Goal: Task Accomplishment & Management: Use online tool/utility

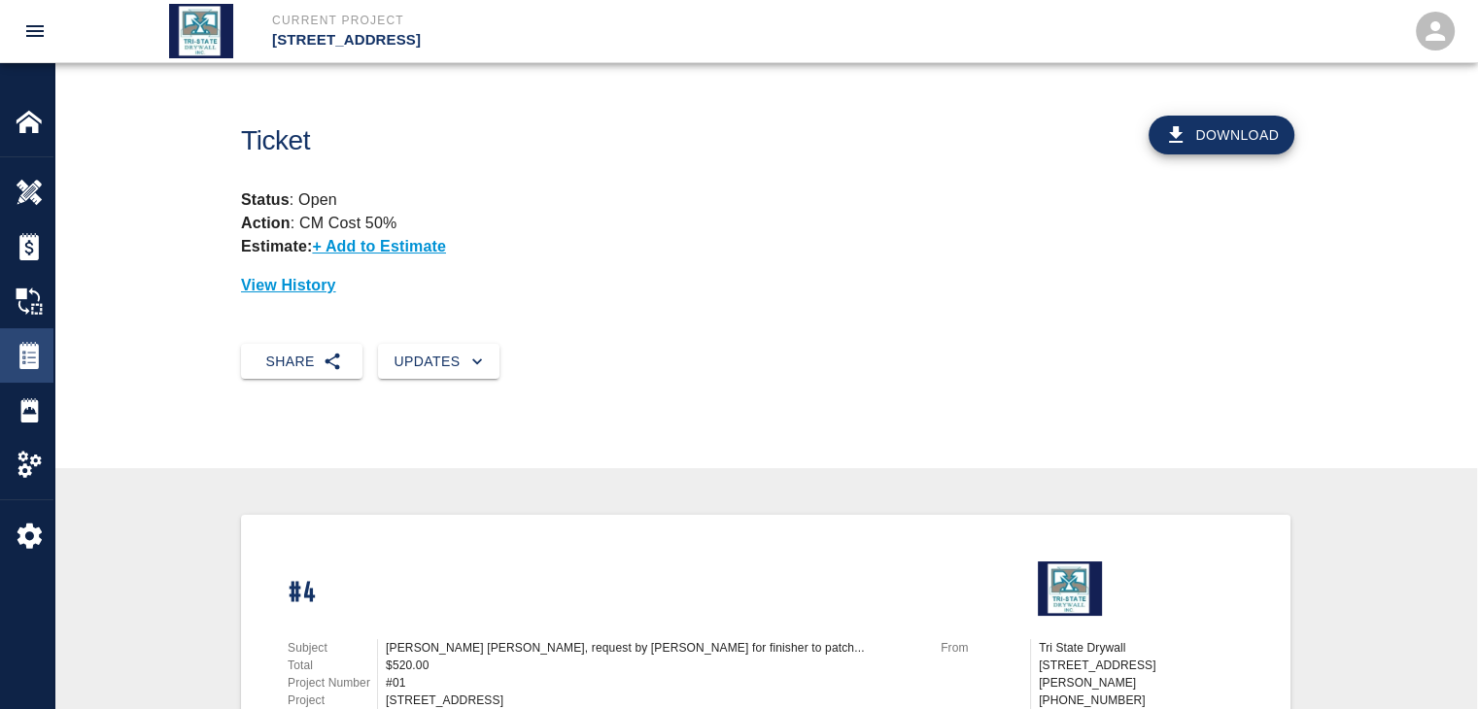
click at [17, 359] on img at bounding box center [29, 355] width 27 height 27
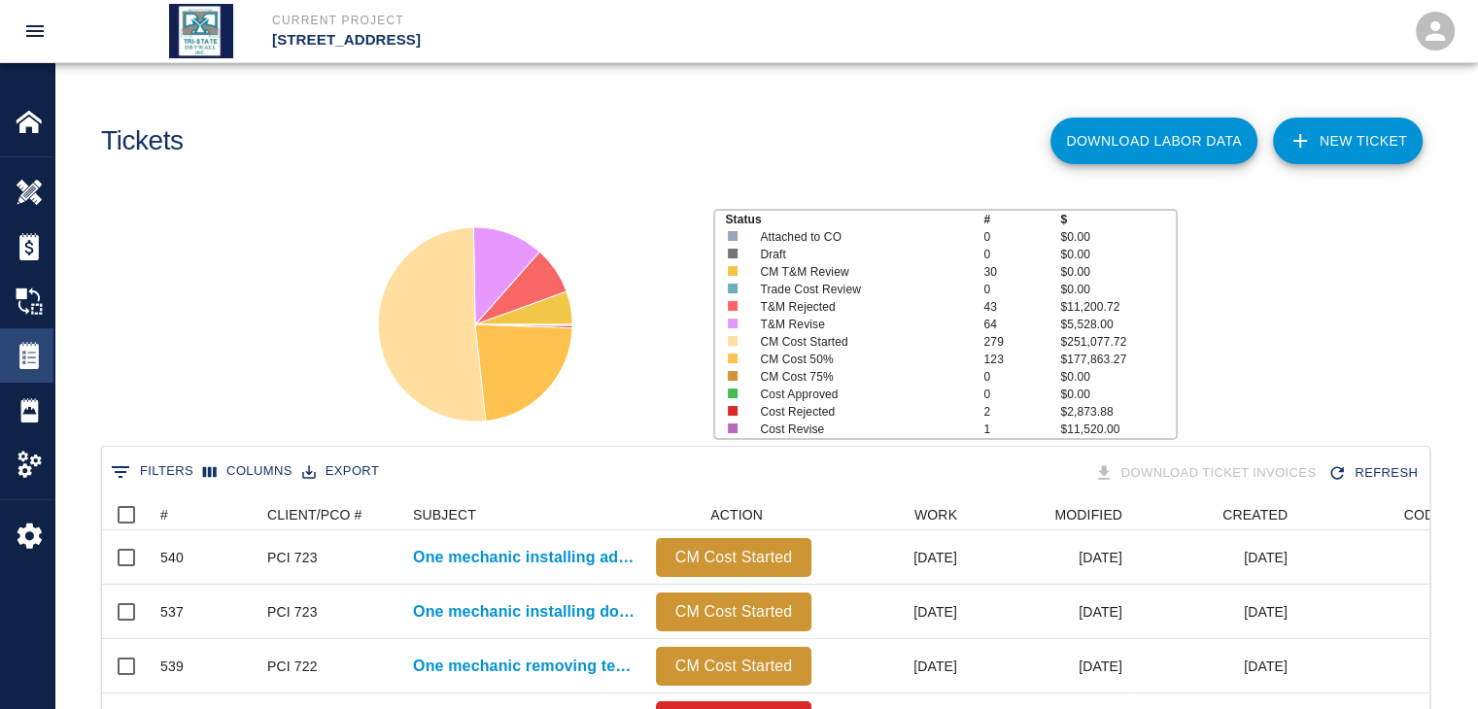
scroll to position [1120, 1313]
click at [163, 510] on div "#" at bounding box center [164, 515] width 8 height 31
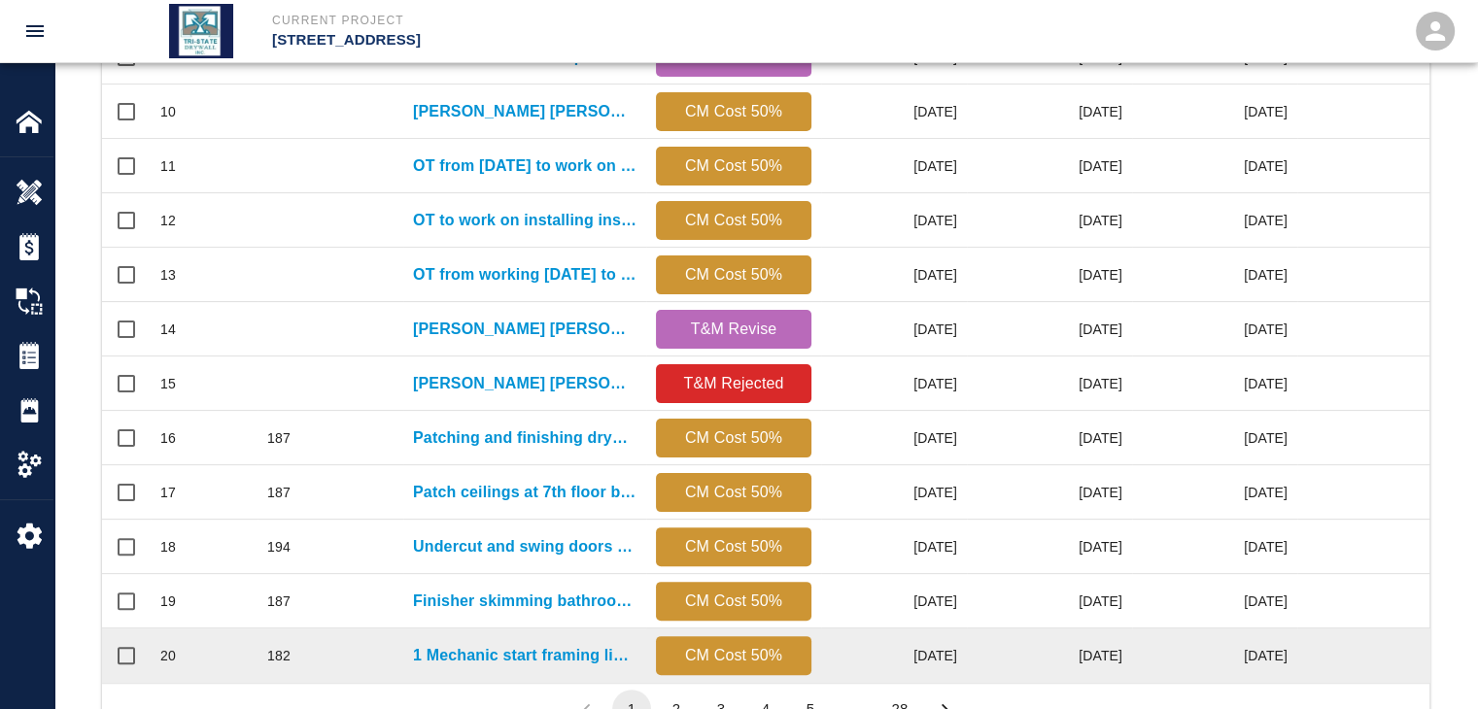
scroll to position [1022, 0]
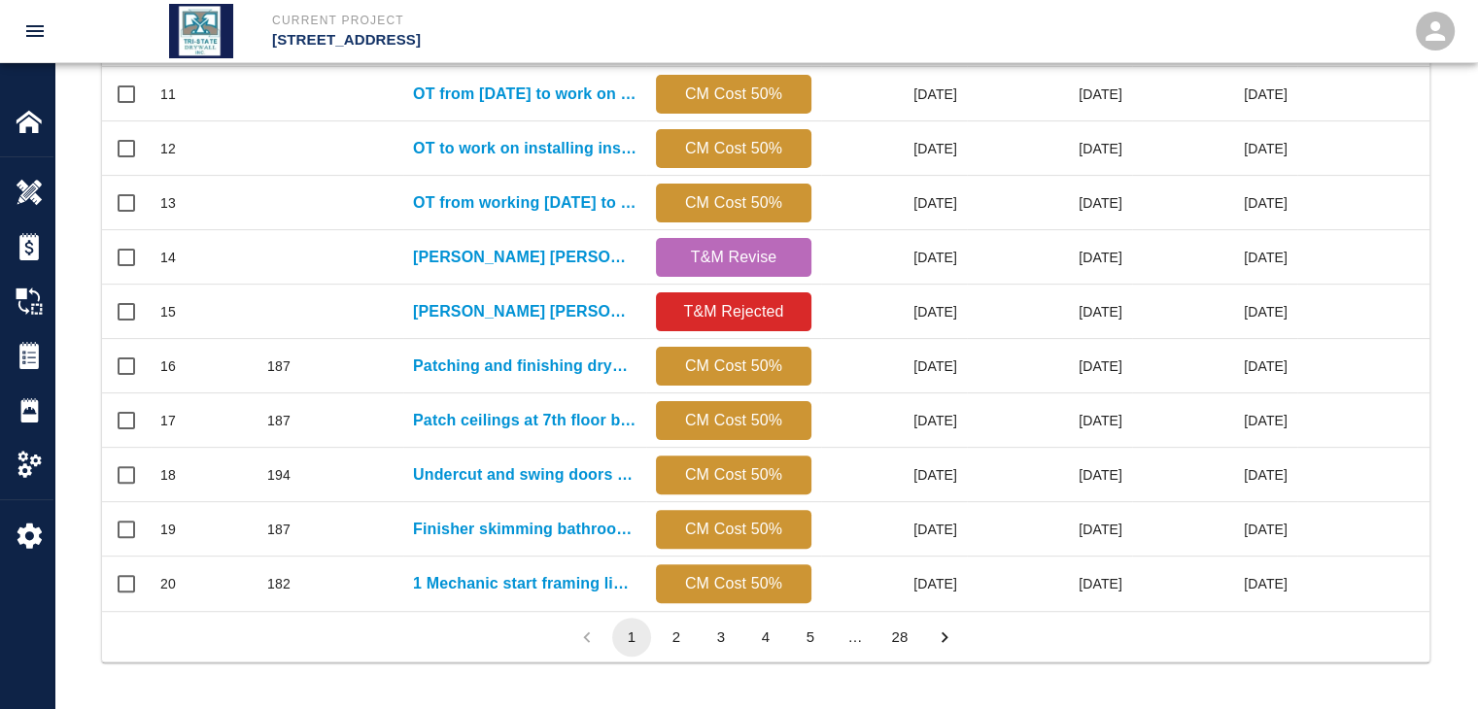
click at [893, 642] on button "28" at bounding box center [899, 637] width 39 height 39
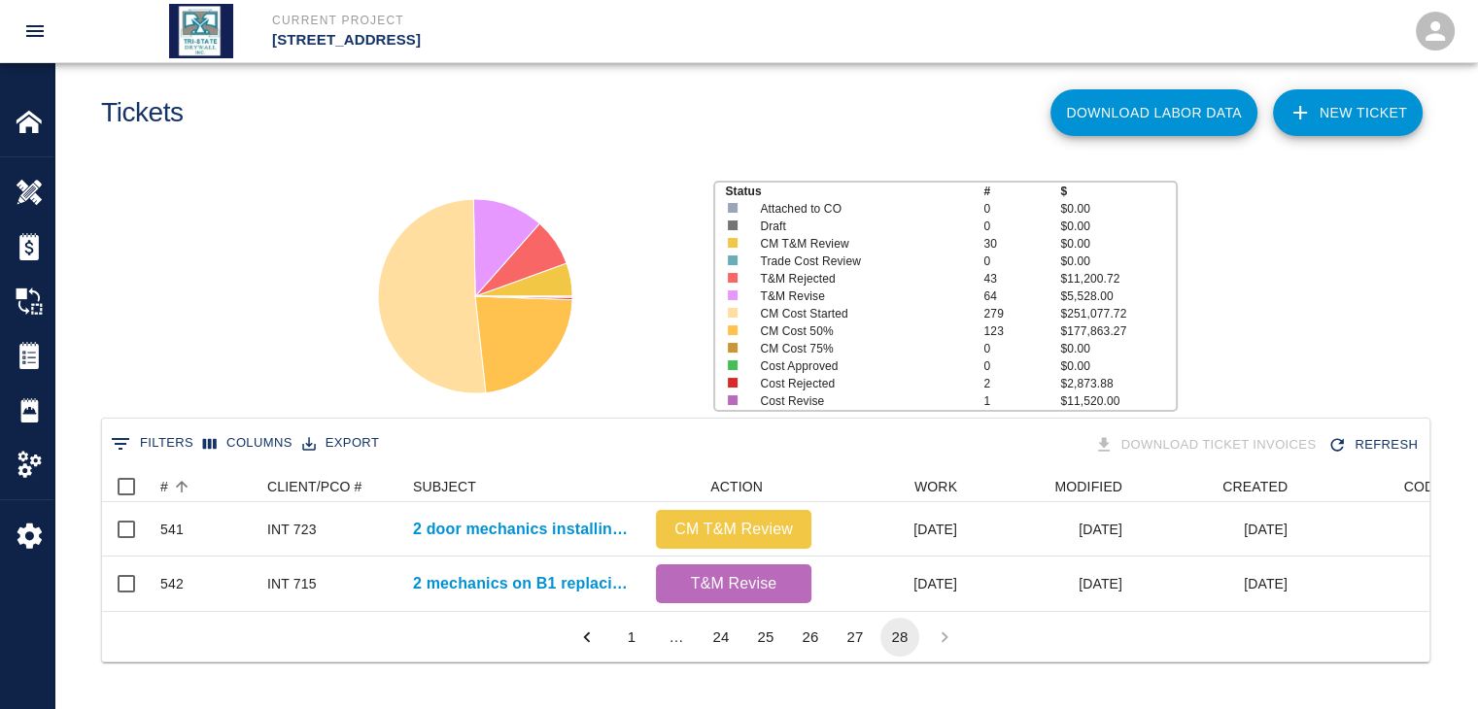
scroll to position [140, 1313]
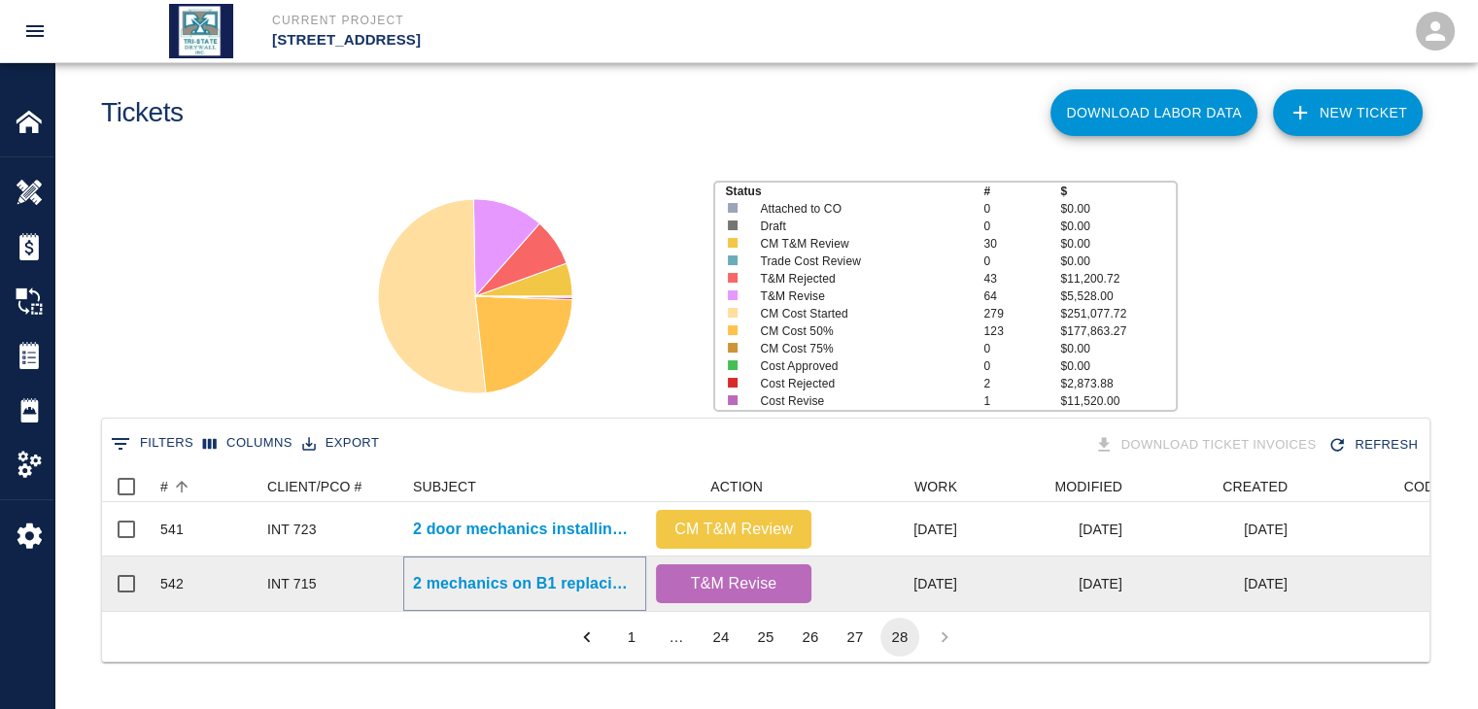
click at [570, 578] on p "2 mechanics on B1 replacing damaged ceiling tiles again" at bounding box center [525, 583] width 224 height 23
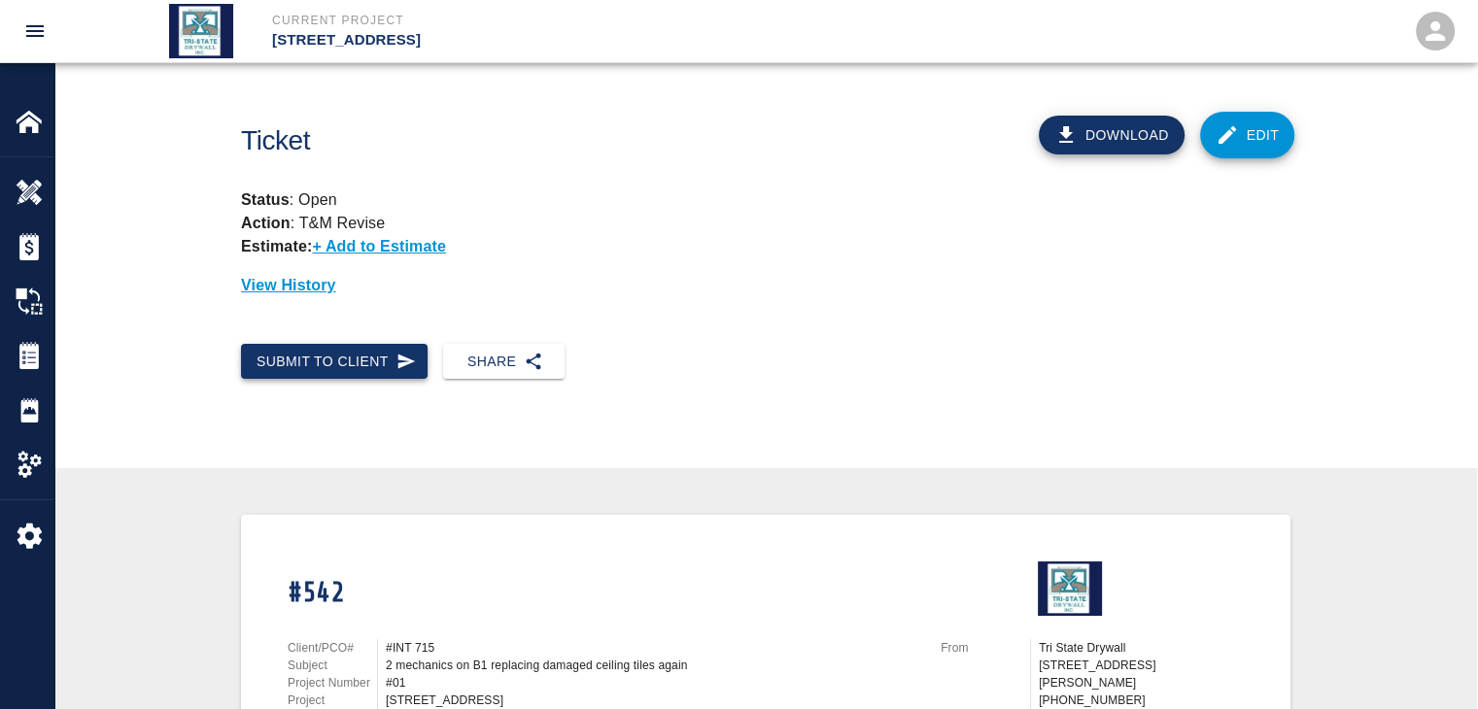
click at [370, 366] on button "Submit to Client" at bounding box center [334, 362] width 187 height 36
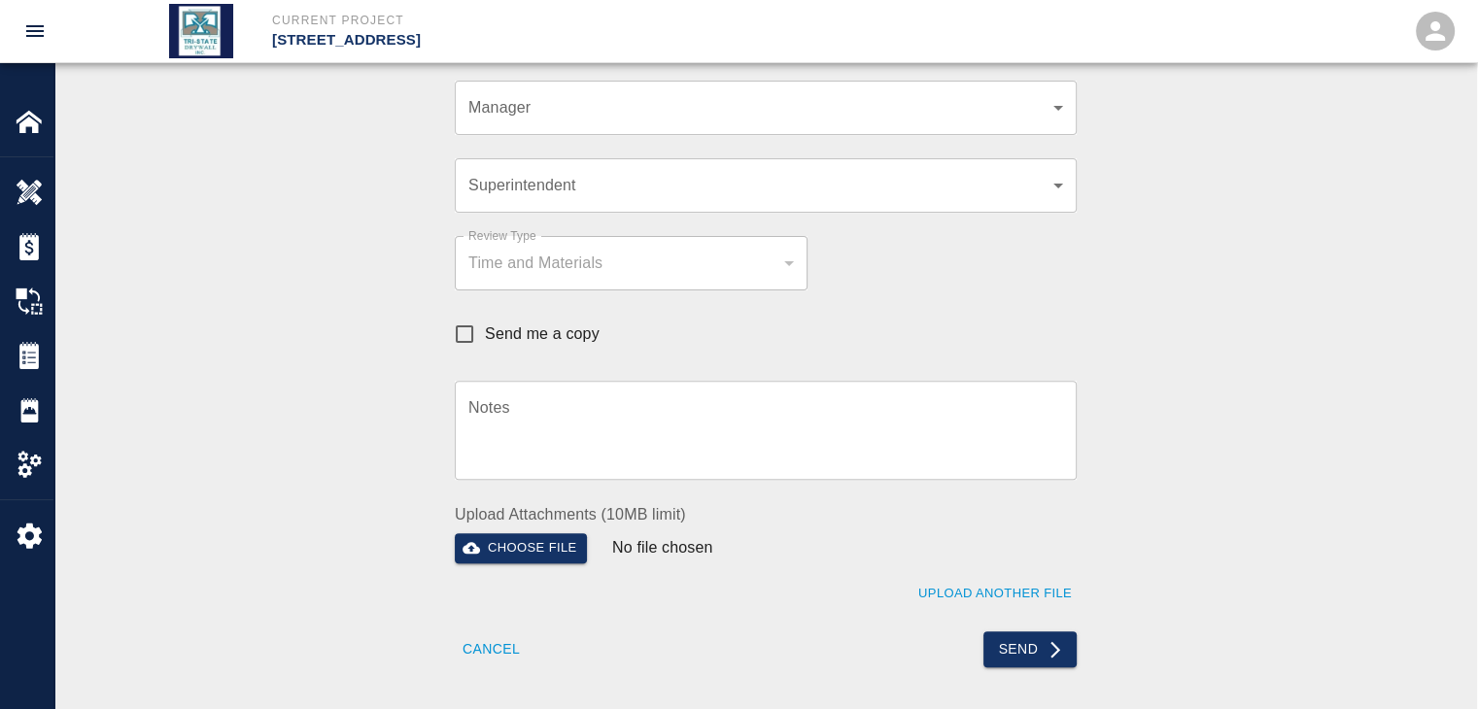
scroll to position [583, 0]
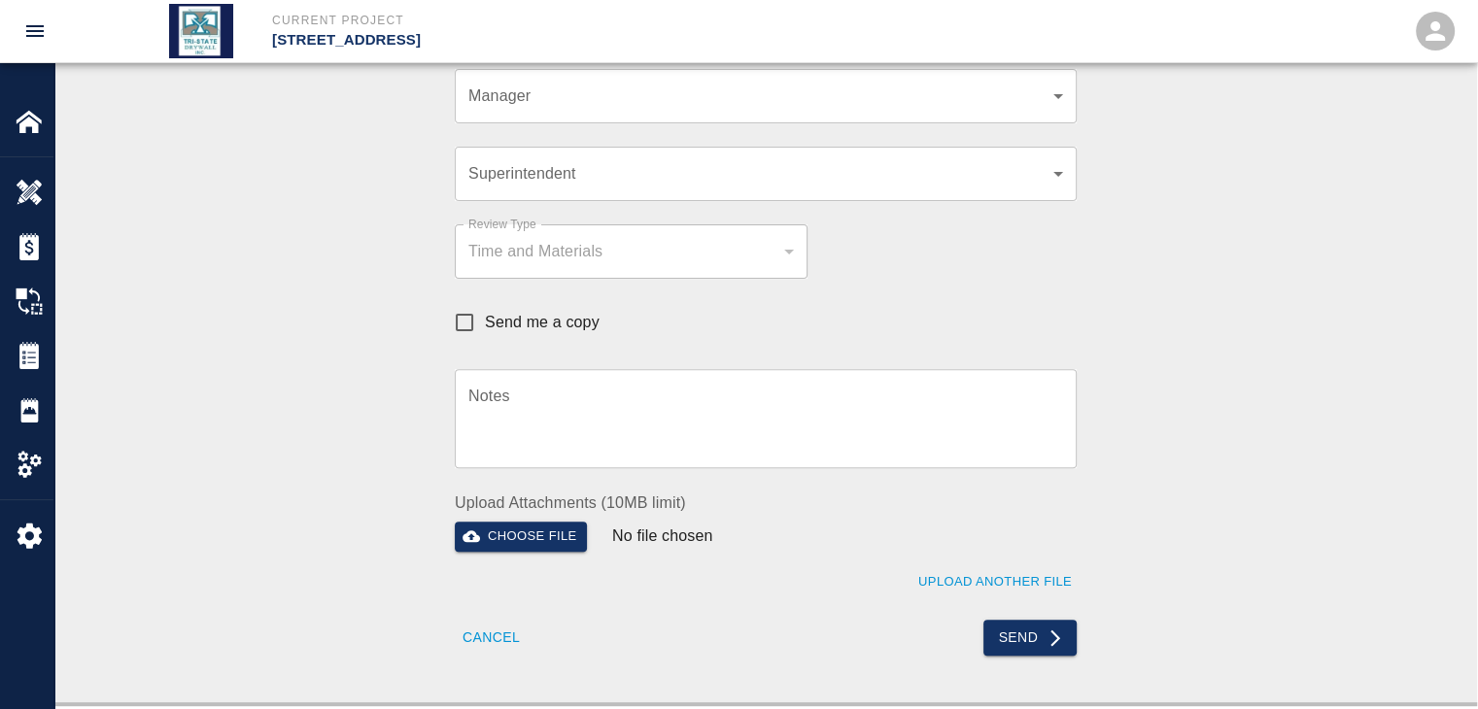
click at [513, 644] on button "Cancel" at bounding box center [491, 638] width 73 height 36
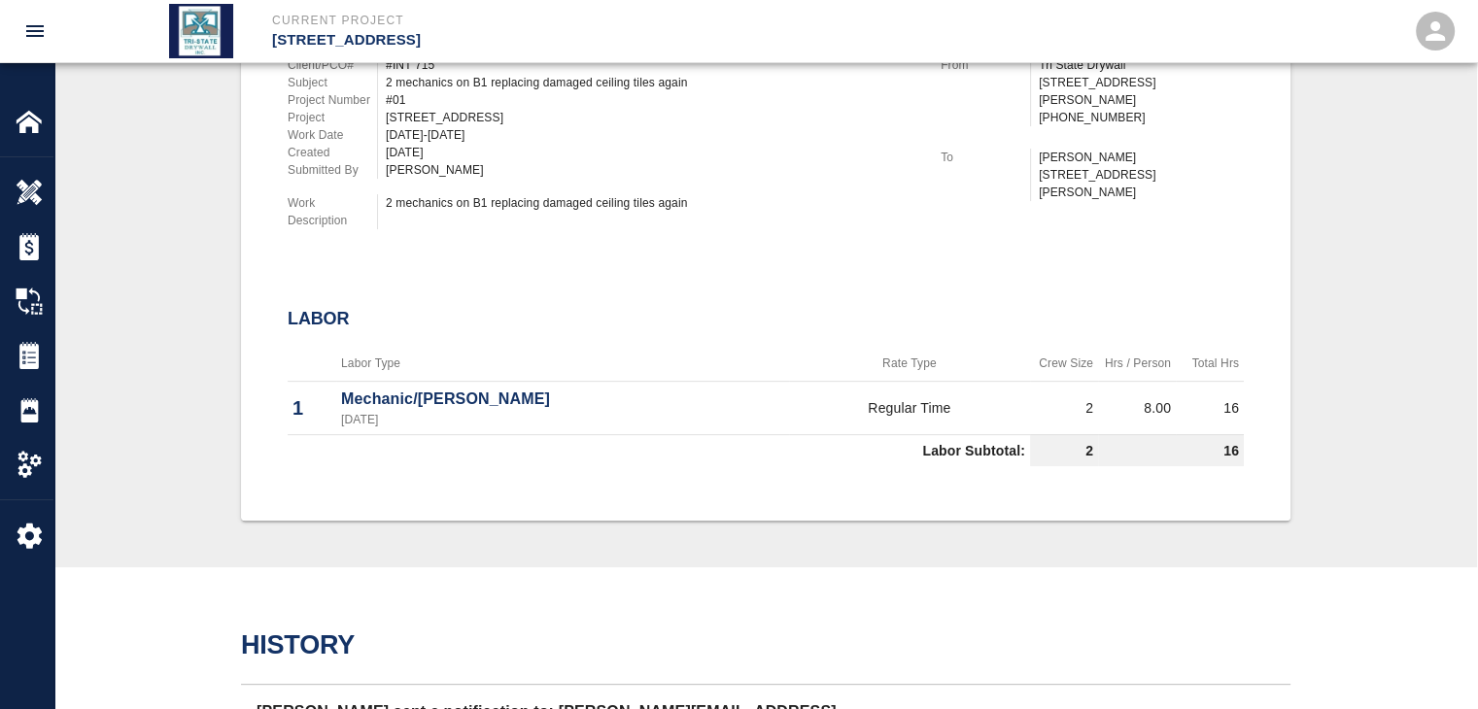
click at [996, 369] on th "Rate Type" at bounding box center [909, 364] width 241 height 36
click at [815, 452] on td "Labor Subtotal:" at bounding box center [659, 450] width 742 height 32
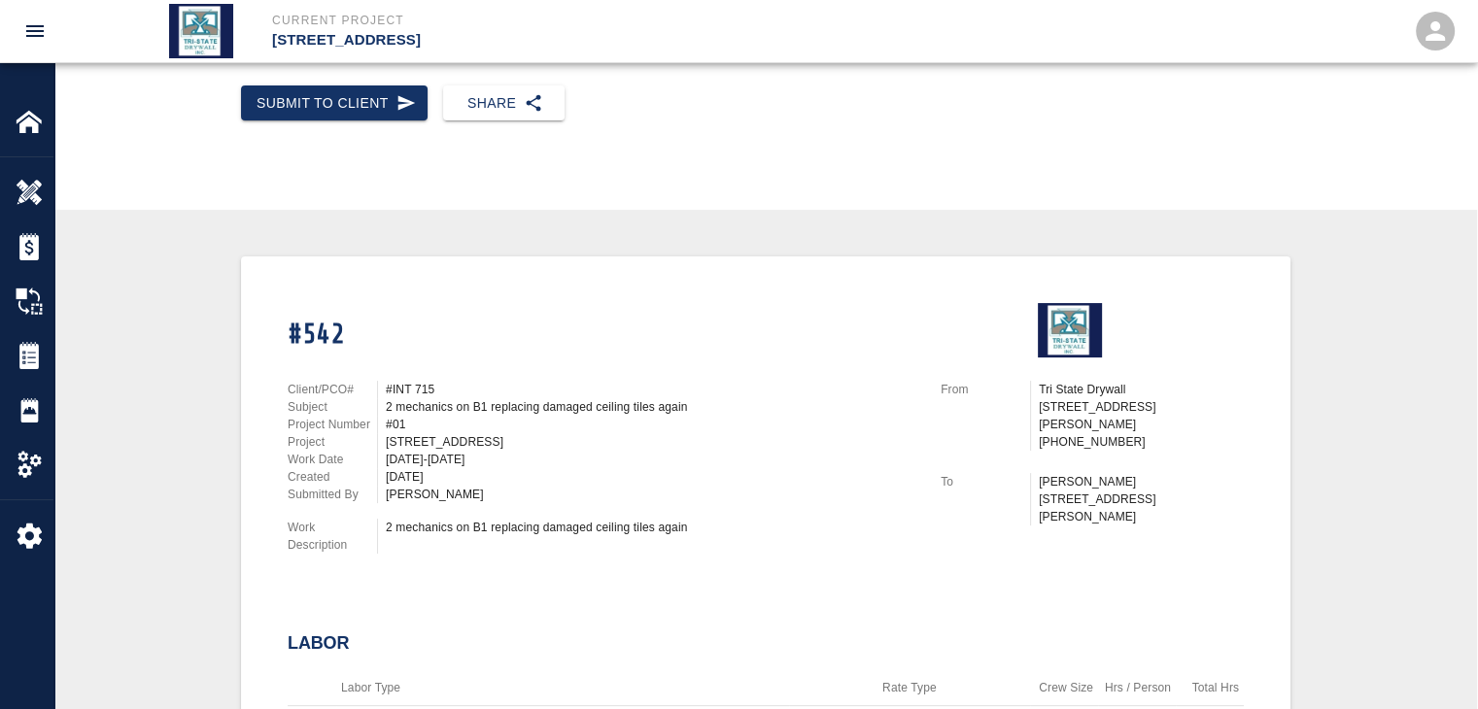
scroll to position [0, 0]
